Goal: Transaction & Acquisition: Download file/media

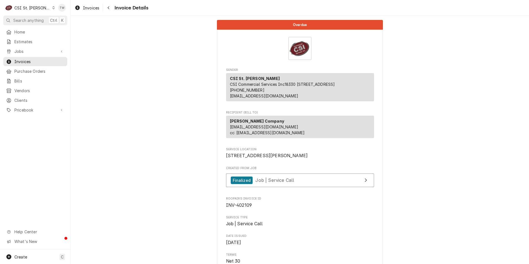
scroll to position [29, 0]
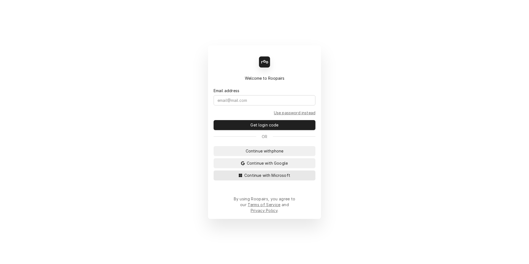
click at [259, 178] on span "Continue with Microsoft" at bounding box center [267, 175] width 48 height 6
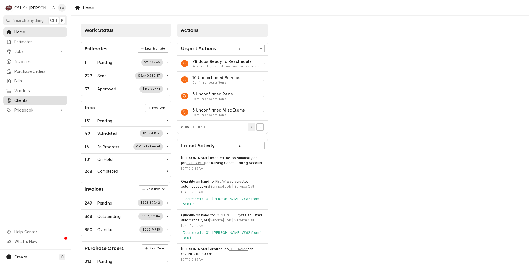
click at [27, 97] on span "Clients" at bounding box center [39, 100] width 50 height 6
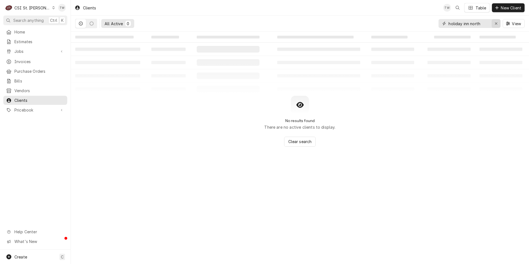
click at [494, 24] on icon "Erase input" at bounding box center [495, 24] width 3 height 4
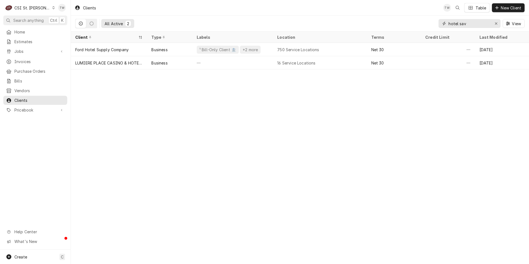
click at [471, 24] on input "hotel sav" at bounding box center [468, 23] width 41 height 9
type input "h"
type input "\"
type input "hotel sav"
click at [34, 7] on div "CSI St. Louis" at bounding box center [32, 8] width 36 height 6
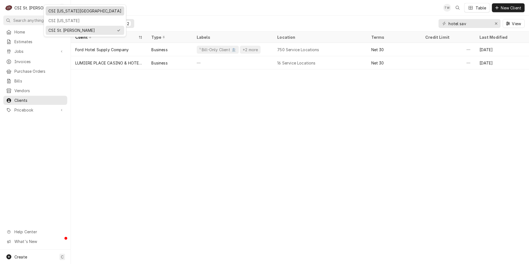
click at [65, 13] on div "CSI Kansas City" at bounding box center [84, 11] width 73 height 6
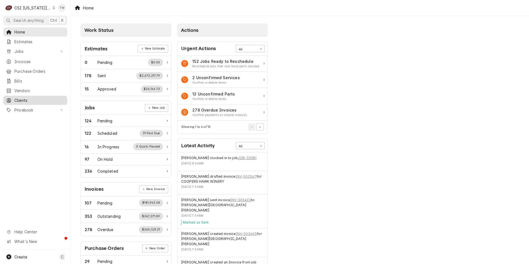
click at [42, 99] on span "Clients" at bounding box center [39, 100] width 50 height 6
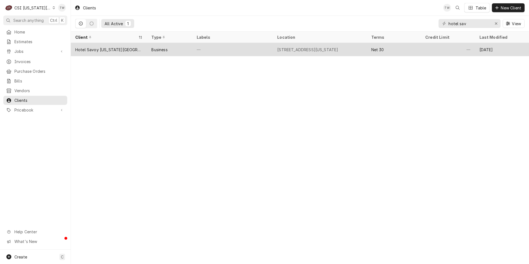
click at [118, 51] on div "Hotel Savoy [US_STATE][GEOGRAPHIC_DATA] Tapestry Collection By [PERSON_NAME]." at bounding box center [108, 50] width 67 height 6
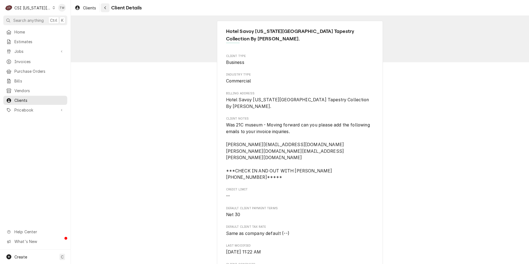
click at [105, 7] on icon "Navigate back" at bounding box center [105, 8] width 2 height 4
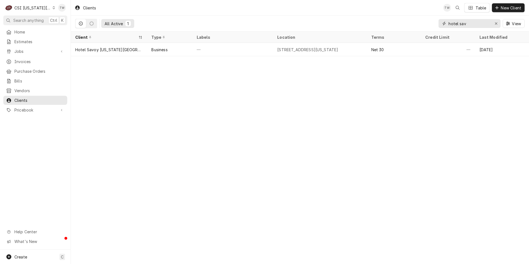
drag, startPoint x: 479, startPoint y: 24, endPoint x: 354, endPoint y: 8, distance: 126.5
click at [354, 8] on div "Clients TW Table New Client All Active 1 hotel sav View" at bounding box center [300, 16] width 458 height 32
click at [33, 61] on span "Invoices" at bounding box center [39, 62] width 50 height 6
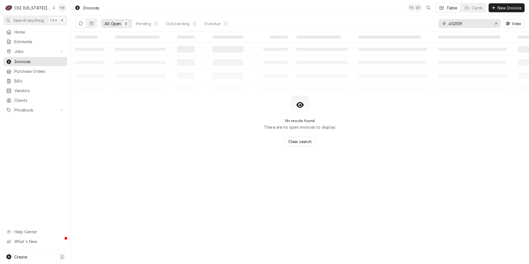
click at [473, 23] on input "402109" at bounding box center [468, 23] width 41 height 9
type input "4"
type input "300232"
click at [96, 22] on button "Dynamic Content Wrapper" at bounding box center [91, 23] width 11 height 9
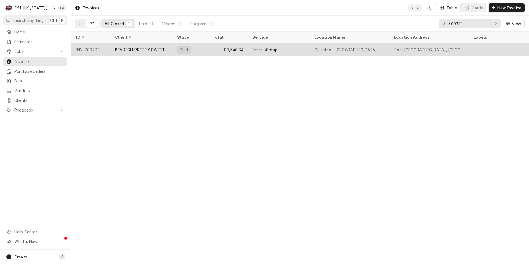
click at [127, 50] on div "BEVRICH-PRETTY SWEET CREATIONS" at bounding box center [141, 50] width 53 height 6
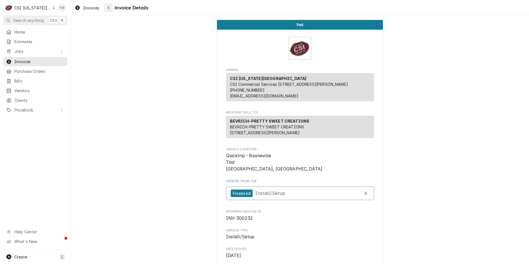
click at [109, 6] on icon "Navigate back" at bounding box center [108, 8] width 2 height 4
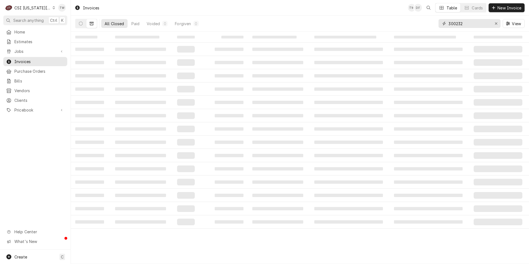
click at [468, 24] on input "300232" at bounding box center [468, 23] width 41 height 9
type input "3"
click at [449, 23] on input "02232" at bounding box center [468, 23] width 41 height 9
type input "302232"
click at [80, 24] on icon "Dynamic Content Wrapper" at bounding box center [81, 24] width 4 height 4
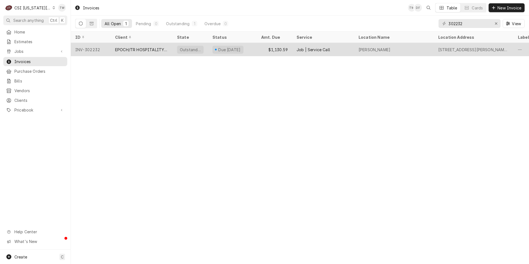
click at [149, 54] on div "EPOCH/TR HOSPITALITY GROUP" at bounding box center [142, 49] width 62 height 13
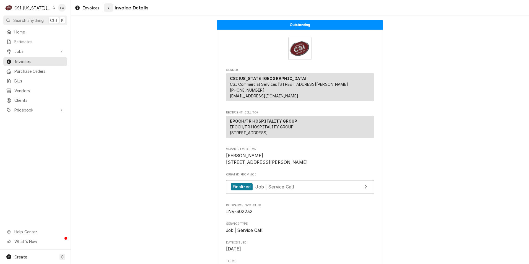
click at [110, 10] on div "Navigate back" at bounding box center [109, 8] width 6 height 6
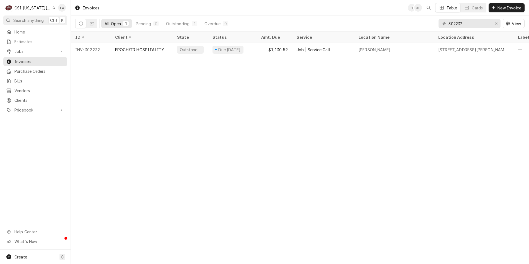
click at [473, 25] on input "302232" at bounding box center [468, 23] width 41 height 9
type input "3"
click at [470, 23] on input "301310" at bounding box center [468, 23] width 41 height 9
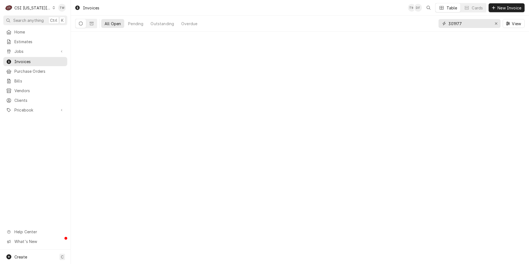
type input "301977"
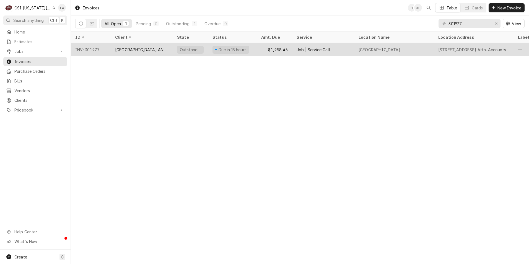
click at [161, 48] on div "ARGOSY CASINO HOTEL AND SPA" at bounding box center [141, 50] width 53 height 6
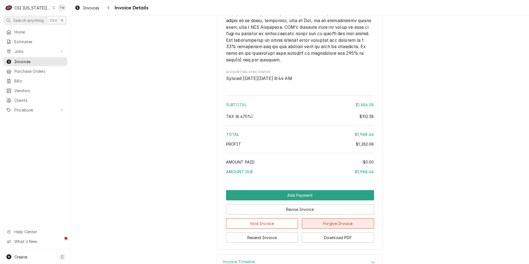
scroll to position [1190, 0]
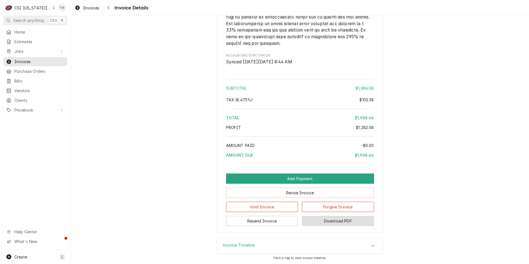
click at [328, 221] on button "Download PDF" at bounding box center [338, 221] width 72 height 10
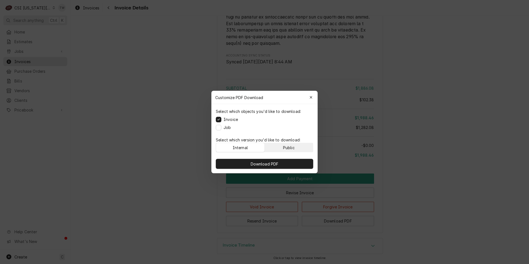
click at [292, 147] on div "Public" at bounding box center [289, 148] width 12 height 6
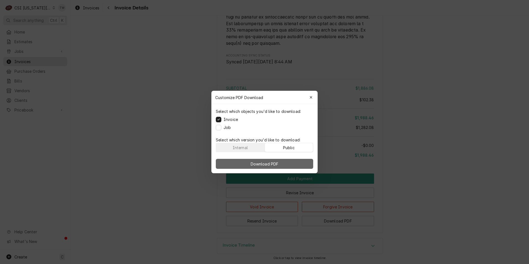
click at [272, 165] on span "Download PDF" at bounding box center [264, 164] width 30 height 6
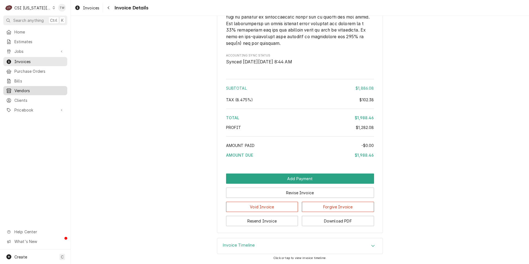
drag, startPoint x: 29, startPoint y: 96, endPoint x: 55, endPoint y: 92, distance: 26.4
click at [29, 97] on span "Clients" at bounding box center [39, 100] width 50 height 6
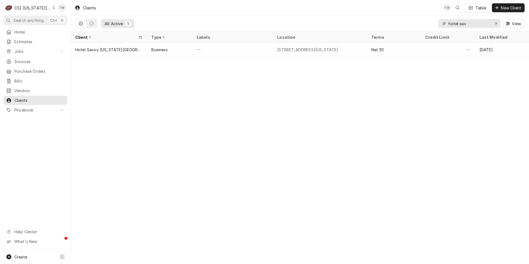
drag, startPoint x: 474, startPoint y: 21, endPoint x: 420, endPoint y: 18, distance: 54.0
click at [421, 18] on div "All Active 1 hotel sav View" at bounding box center [299, 23] width 449 height 15
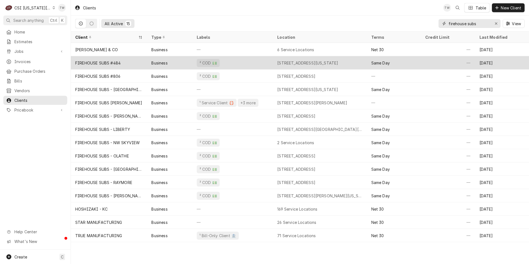
type input "firehouse subs"
click at [175, 64] on div "Business" at bounding box center [169, 62] width 45 height 13
